Goal: Information Seeking & Learning: Learn about a topic

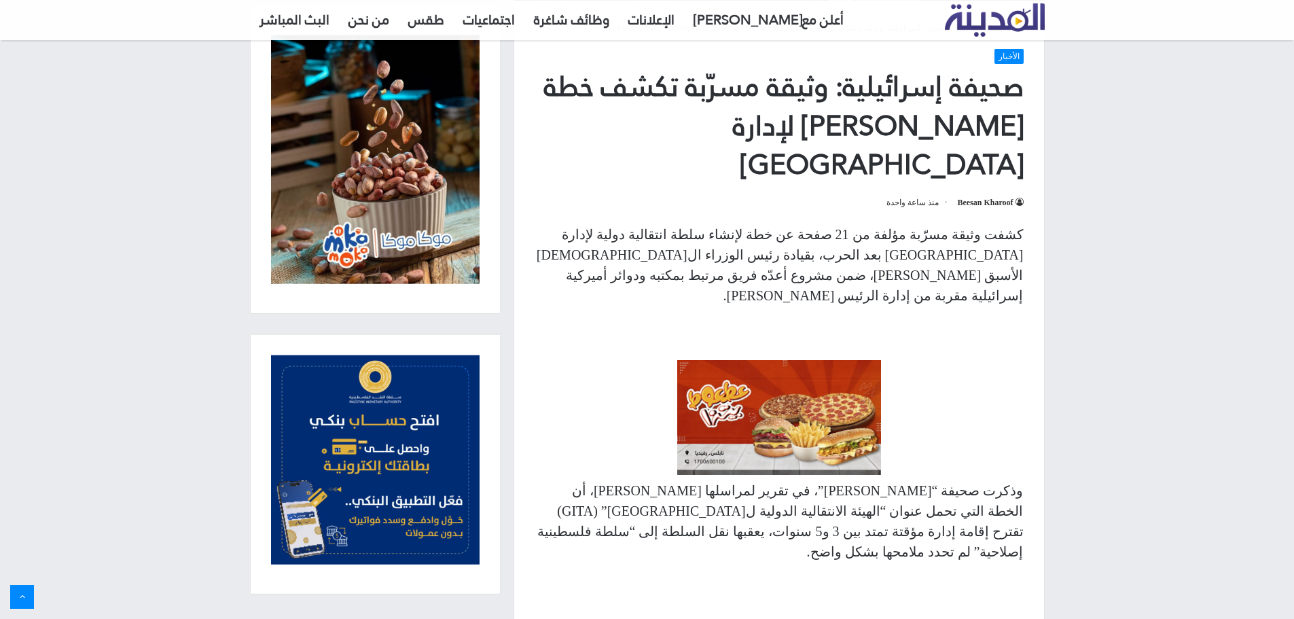
scroll to position [475, 0]
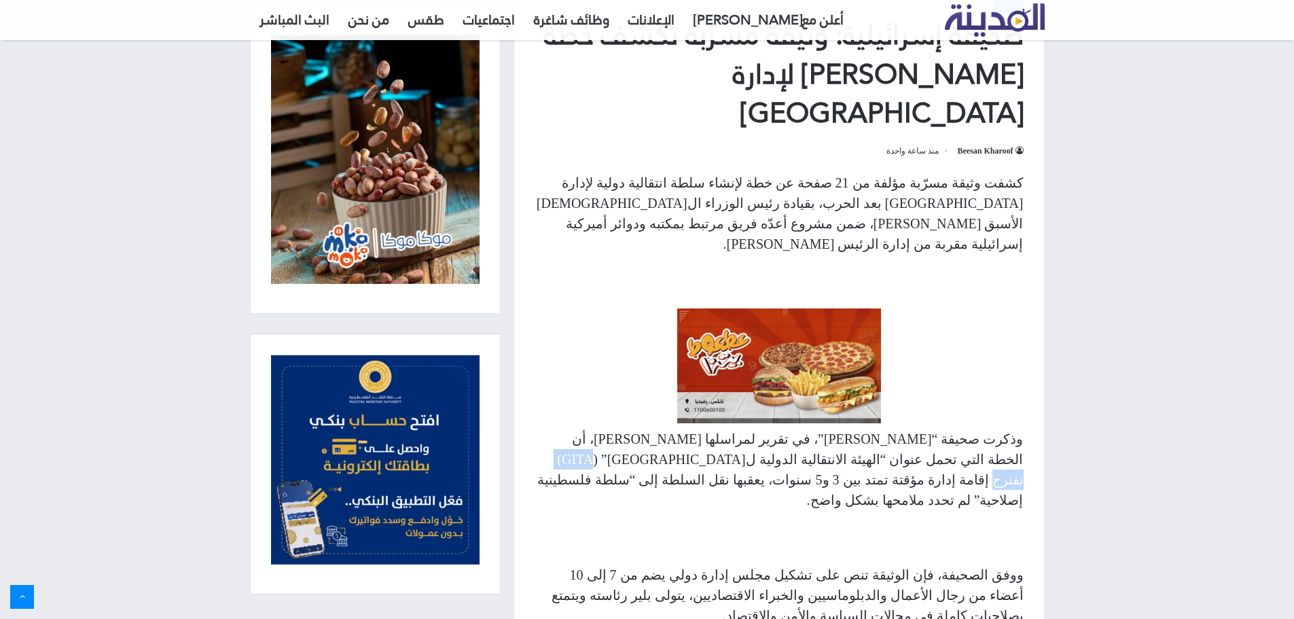
drag, startPoint x: 877, startPoint y: 406, endPoint x: 830, endPoint y: 407, distance: 46.9
click at [830, 429] on p "وذكرت صحيفة “[PERSON_NAME]”، في تقرير لمراسلها [PERSON_NAME]، أن الخطة التي تحم…" at bounding box center [778, 469] width 489 height 81
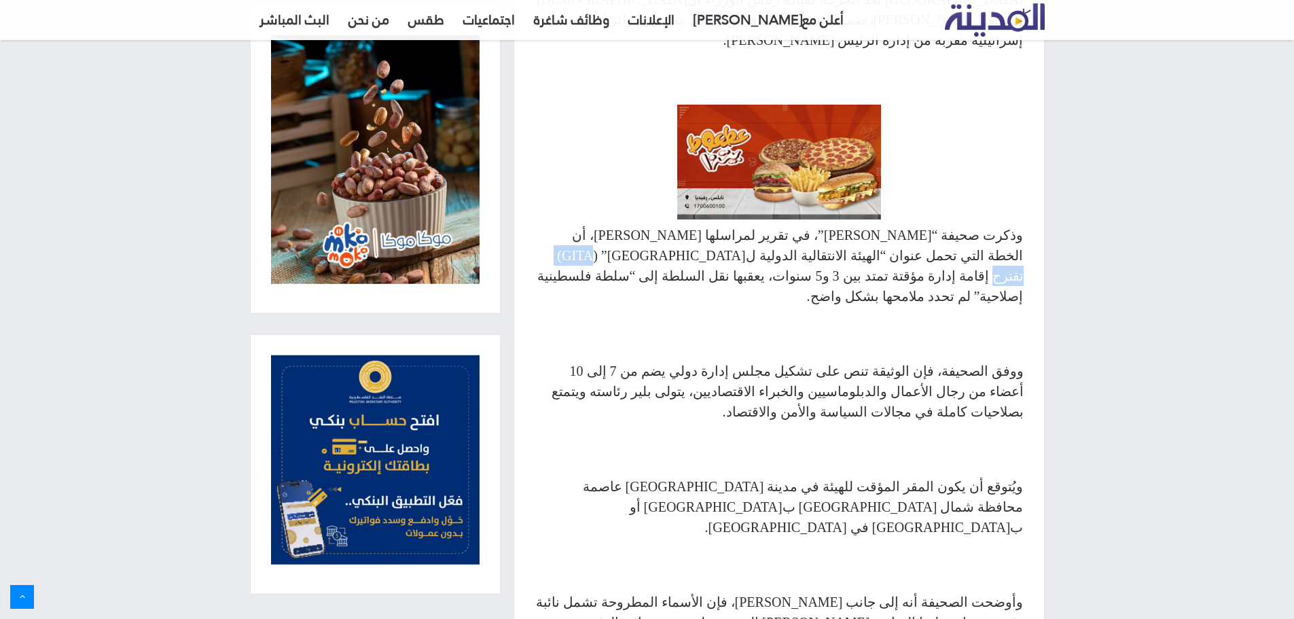
scroll to position [747, 0]
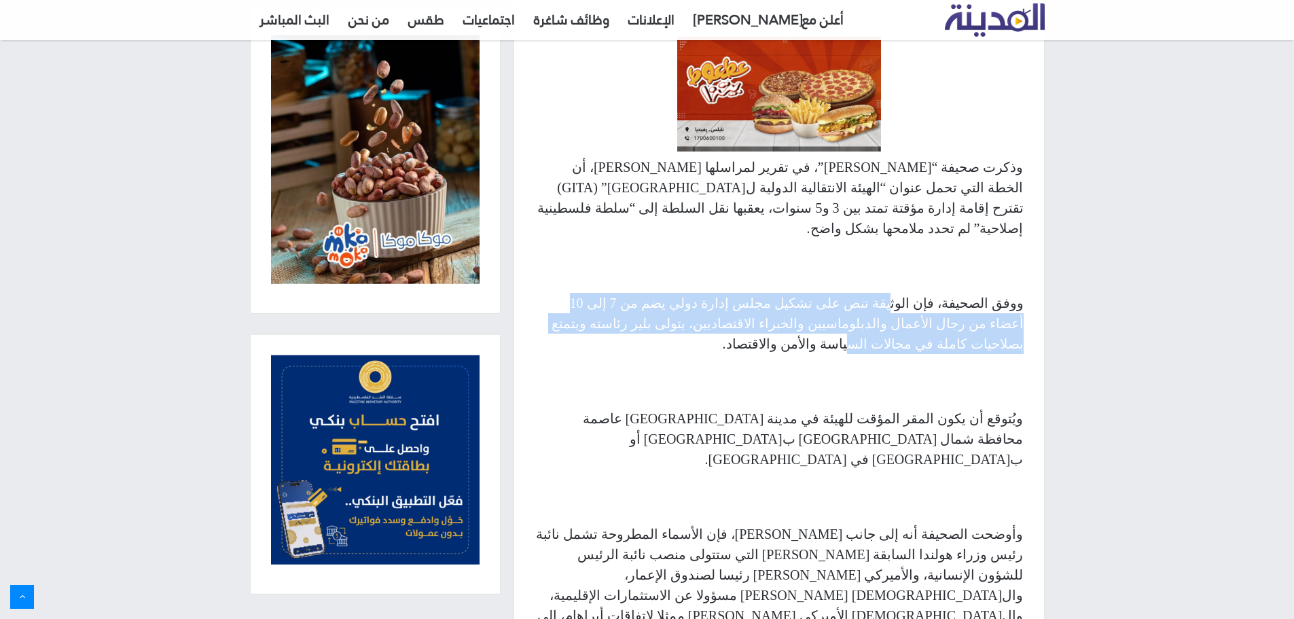
drag, startPoint x: 920, startPoint y: 222, endPoint x: 617, endPoint y: 245, distance: 303.8
click at [617, 293] on p "ووفق الصحيفة، فإن الوثيقة تنص على تشكيل مجلس إدارة دولي يضم من 7 إلى 10 أعضاء م…" at bounding box center [778, 323] width 489 height 61
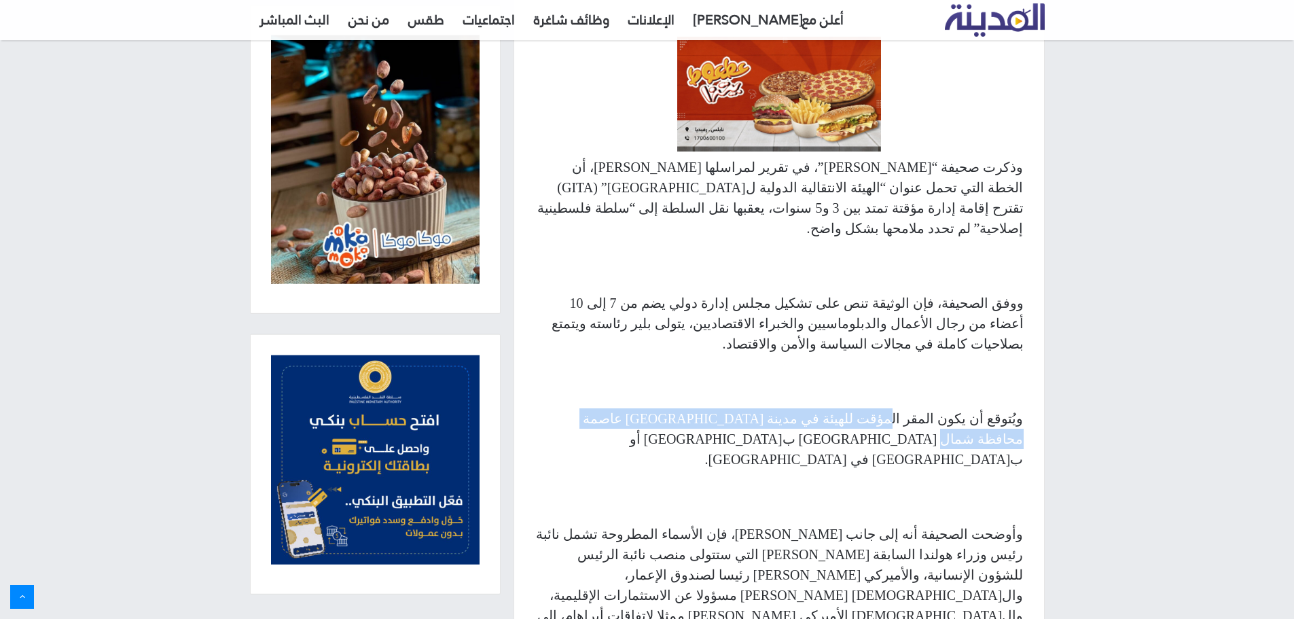
drag, startPoint x: 913, startPoint y: 339, endPoint x: 647, endPoint y: 340, distance: 266.2
click at [647, 408] on p "ويُتوقع أن يكون المقر المؤقت للهيئة في مدينة [GEOGRAPHIC_DATA] عاصمة محافظة شما…" at bounding box center [778, 438] width 489 height 61
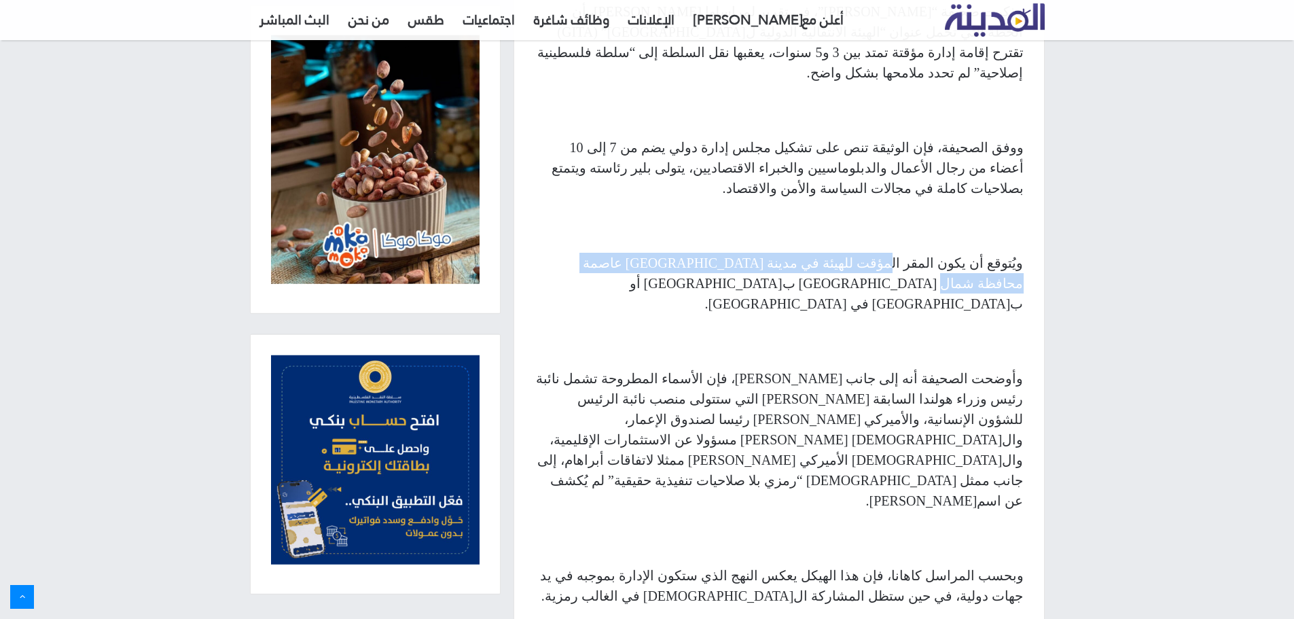
scroll to position [951, 0]
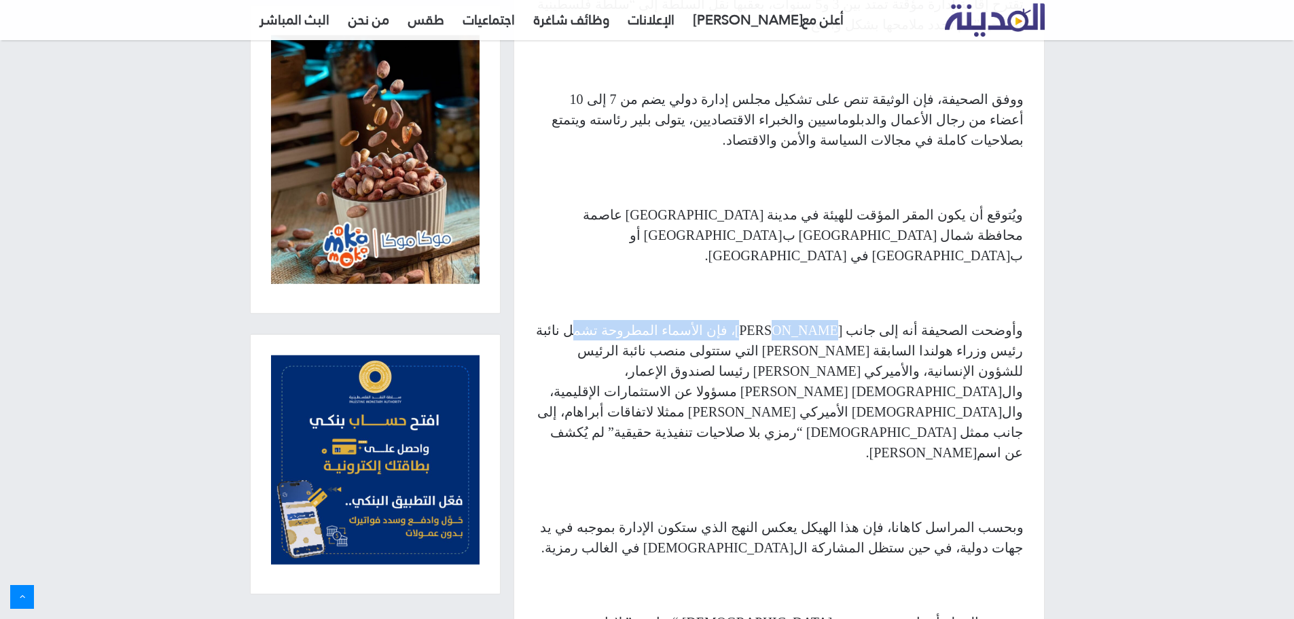
drag, startPoint x: 858, startPoint y: 208, endPoint x: 702, endPoint y: 215, distance: 156.3
click at [702, 320] on p "وأوضحت الصحيفة أنه إلى جانب [PERSON_NAME]، فإن الأسماء المطروحة تشمل نائبة رئيس…" at bounding box center [778, 391] width 489 height 143
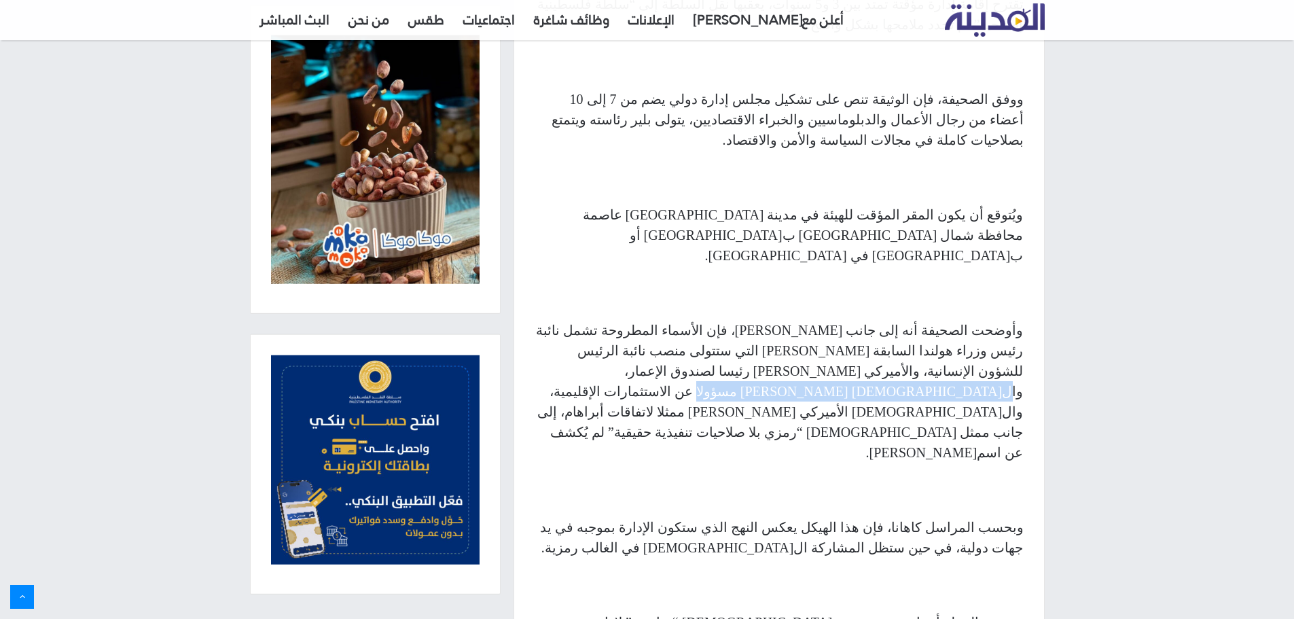
drag, startPoint x: 960, startPoint y: 251, endPoint x: 782, endPoint y: 244, distance: 178.7
click at [782, 320] on p "وأوضحت الصحيفة أنه إلى جانب [PERSON_NAME]، فإن الأسماء المطروحة تشمل نائبة رئيس…" at bounding box center [778, 391] width 489 height 143
drag, startPoint x: 924, startPoint y: 272, endPoint x: 843, endPoint y: 274, distance: 80.2
click at [843, 320] on p "وأوضحت الصحيفة أنه إلى جانب [PERSON_NAME]، فإن الأسماء المطروحة تشمل نائبة رئيس…" at bounding box center [778, 391] width 489 height 143
drag, startPoint x: 930, startPoint y: 443, endPoint x: 828, endPoint y: 443, distance: 101.9
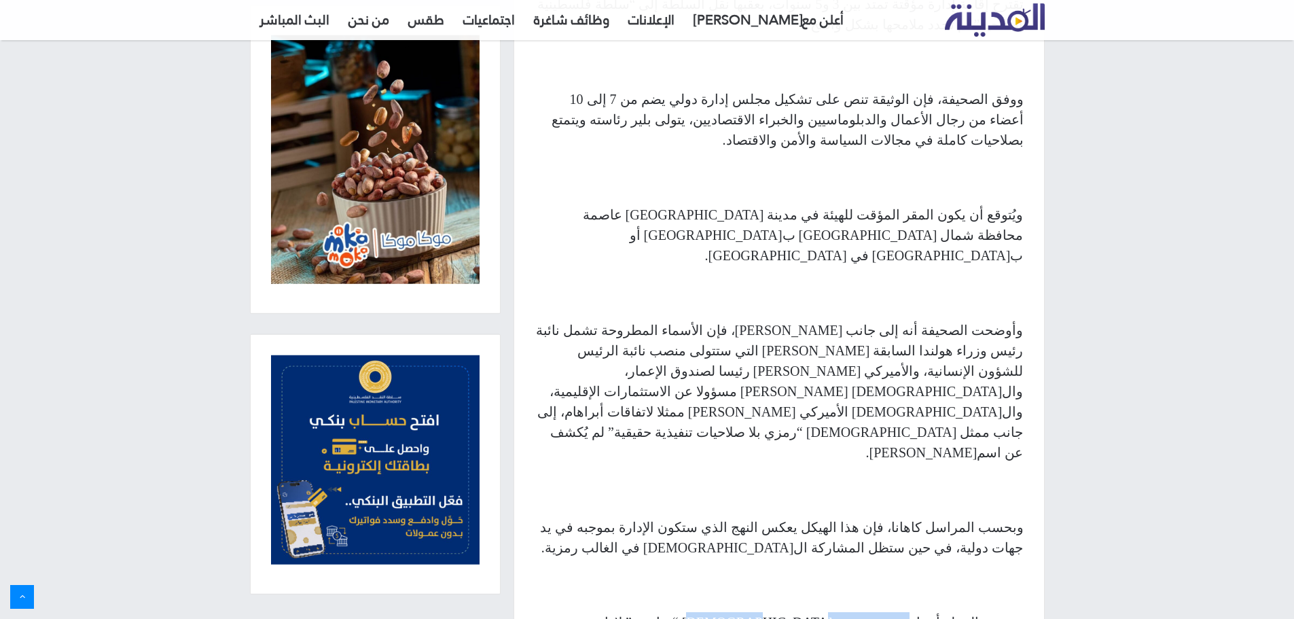
drag, startPoint x: 934, startPoint y: 268, endPoint x: 780, endPoint y: 271, distance: 154.2
click at [780, 320] on p "وأوضحت الصحيفة أنه إلى جانب [PERSON_NAME]، فإن الأسماء المطروحة تشمل نائبة رئيس…" at bounding box center [778, 391] width 489 height 143
drag, startPoint x: 983, startPoint y: 272, endPoint x: 824, endPoint y: 275, distance: 159.6
click at [838, 320] on p "وأوضحت الصحيفة أنه إلى جانب [PERSON_NAME]، فإن الأسماء المطروحة تشمل نائبة رئيس…" at bounding box center [778, 391] width 489 height 143
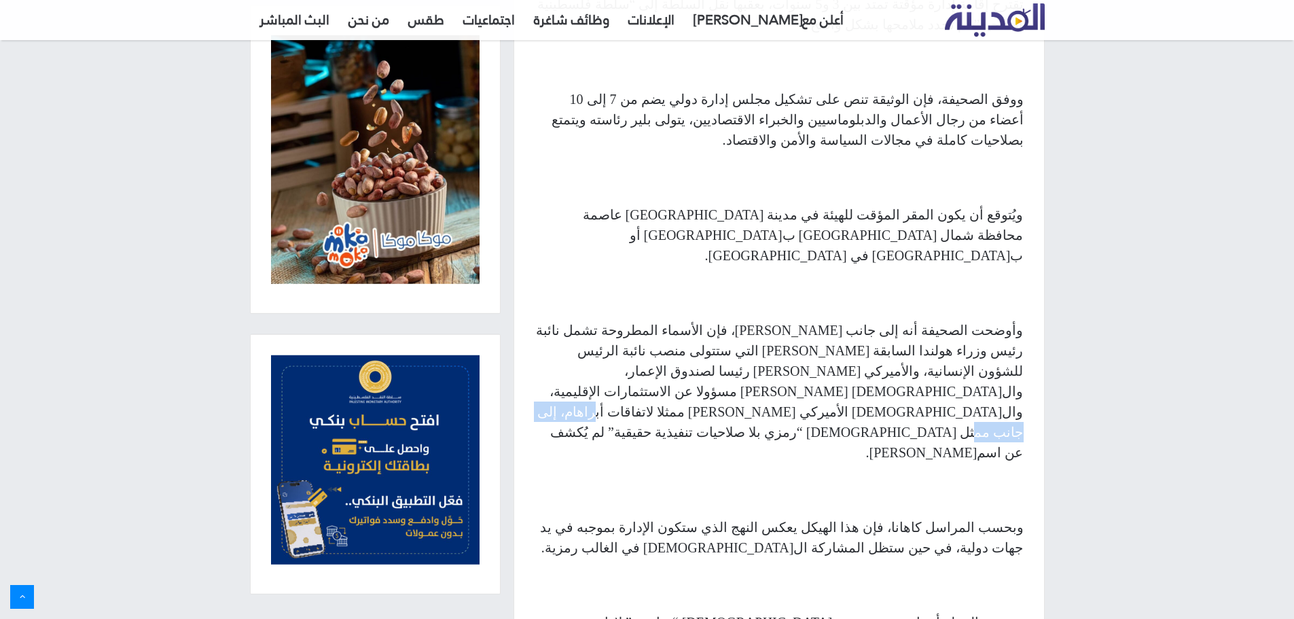
drag, startPoint x: 784, startPoint y: 269, endPoint x: 863, endPoint y: 269, distance: 79.5
click at [863, 320] on p "وأوضحت الصحيفة أنه إلى جانب [PERSON_NAME]، فإن الأسماء المطروحة تشمل نائبة رئيس…" at bounding box center [778, 391] width 489 height 143
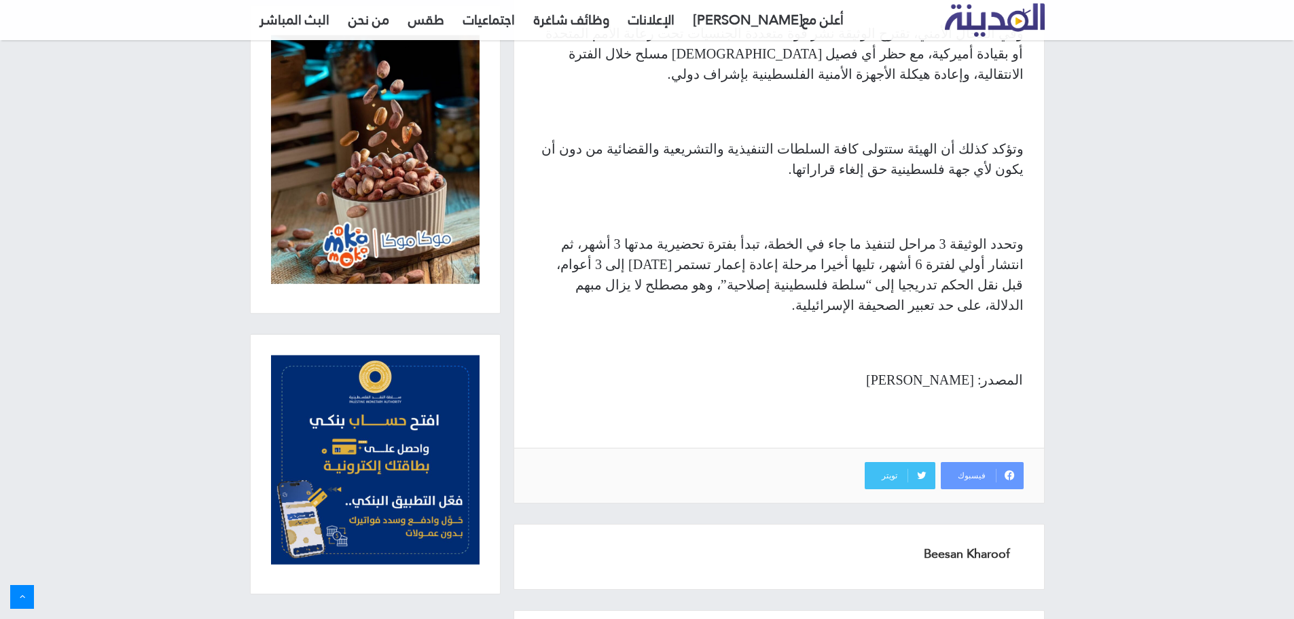
scroll to position [1878, 0]
